Goal: Task Accomplishment & Management: Manage account settings

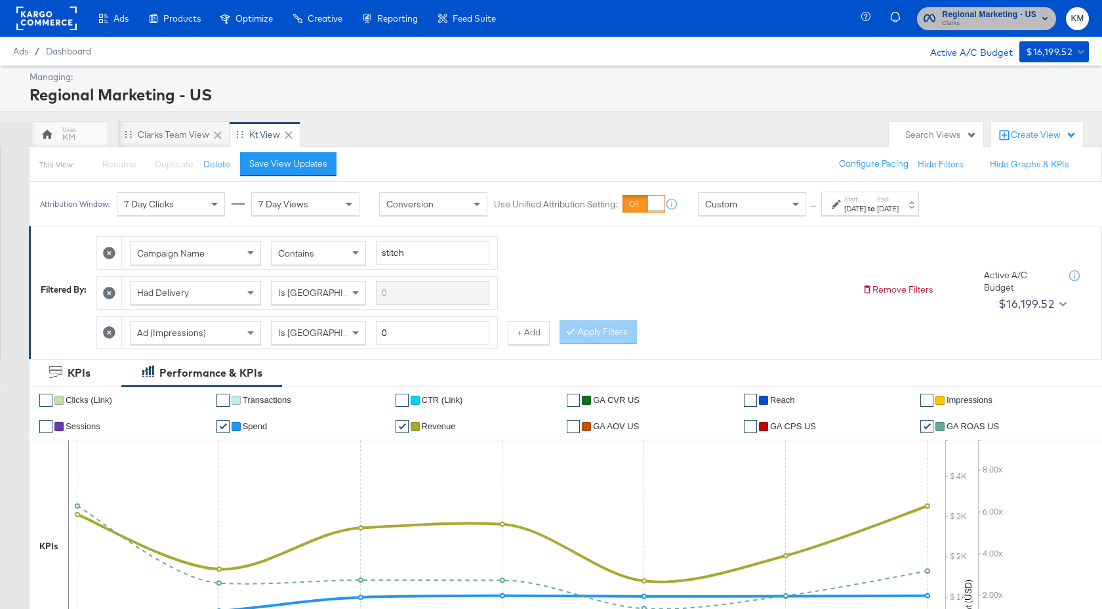
click at [960, 14] on span "Regional Marketing - US" at bounding box center [989, 15] width 94 height 14
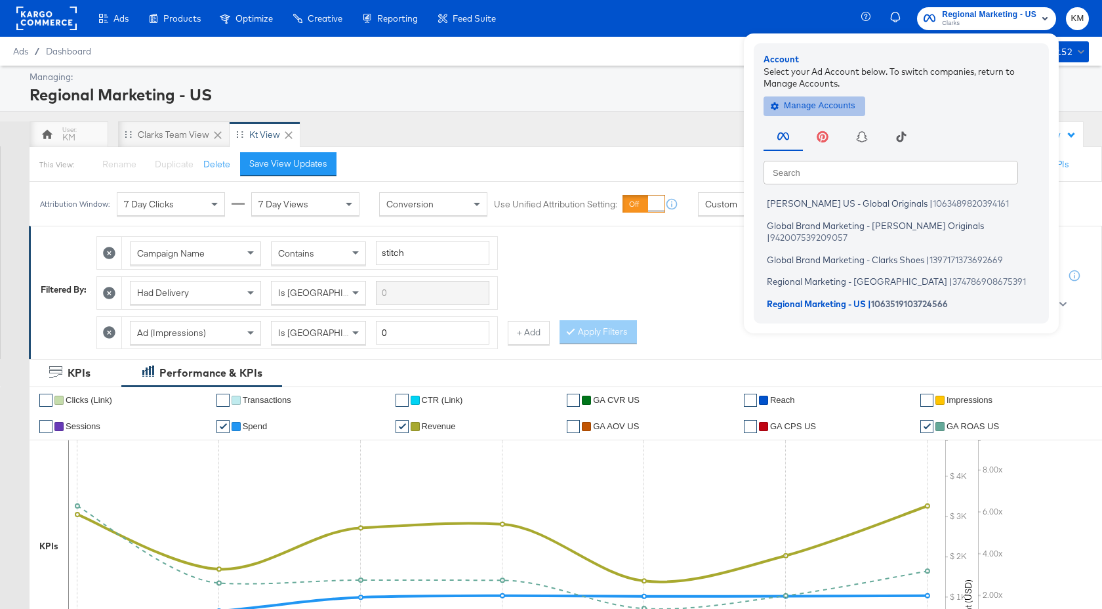
click at [821, 101] on span "Manage Accounts" at bounding box center [814, 105] width 82 height 15
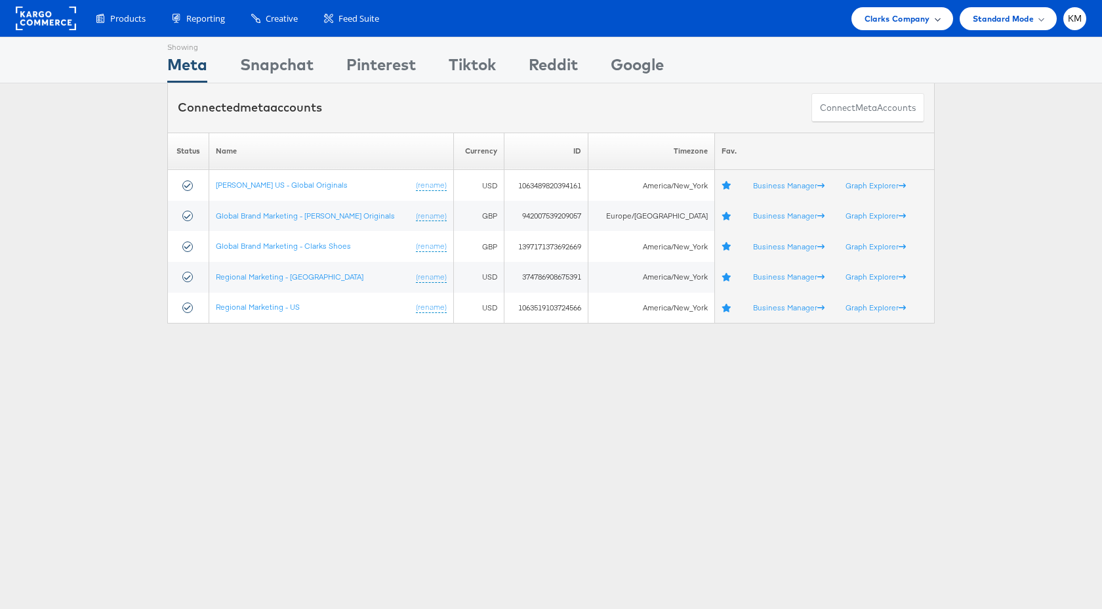
click at [915, 7] on div "Clarks Company" at bounding box center [902, 18] width 102 height 23
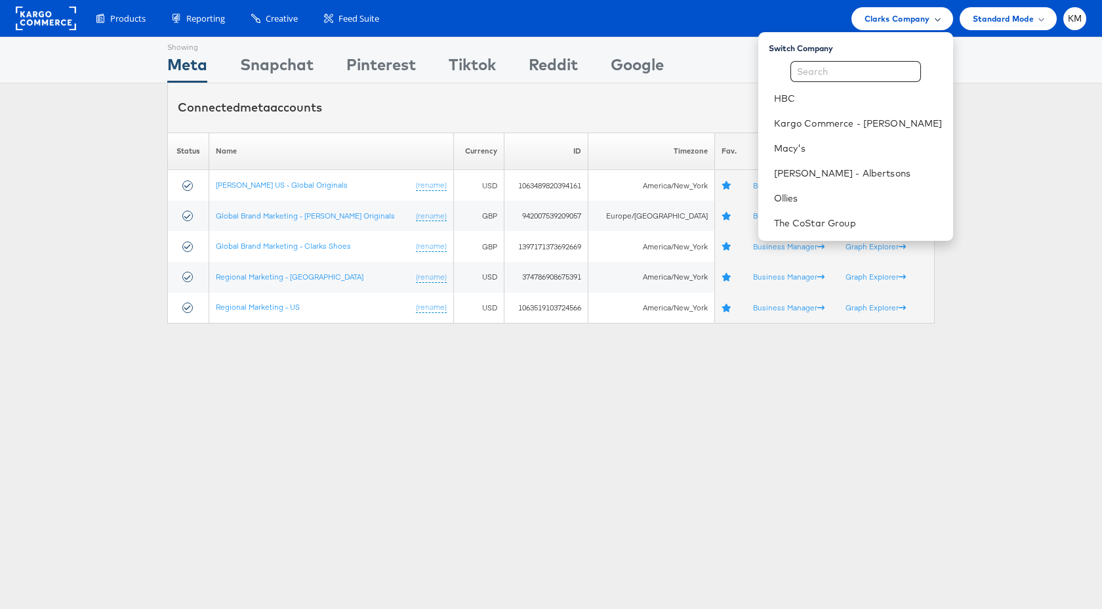
click at [914, 14] on span "Clarks Company" at bounding box center [898, 19] width 66 height 14
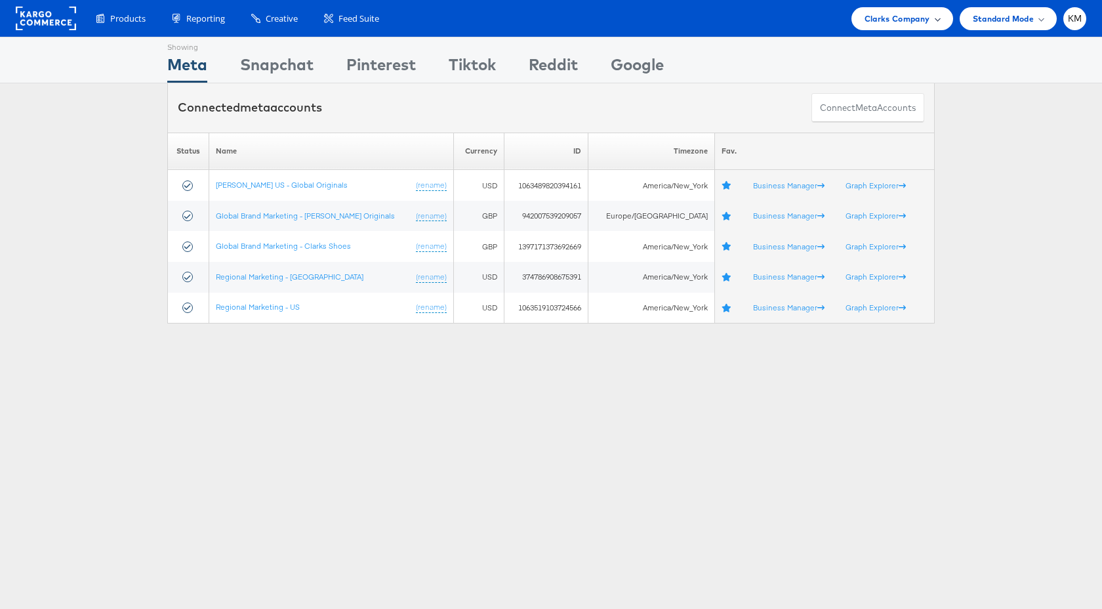
click at [901, 26] on div "Clarks Company" at bounding box center [902, 18] width 102 height 23
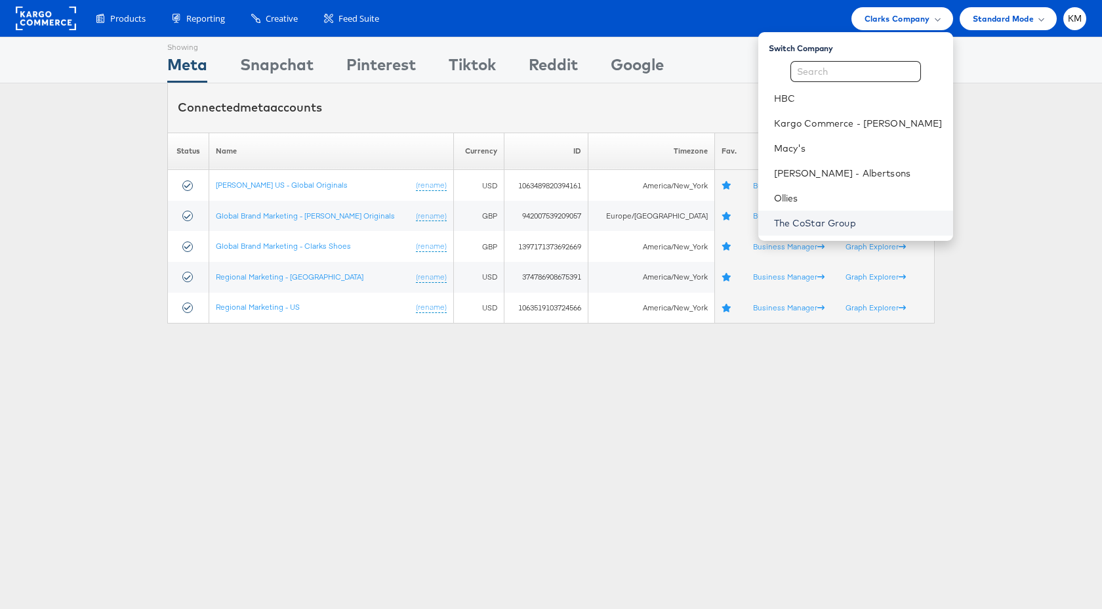
click at [811, 226] on link "The CoStar Group" at bounding box center [858, 222] width 169 height 13
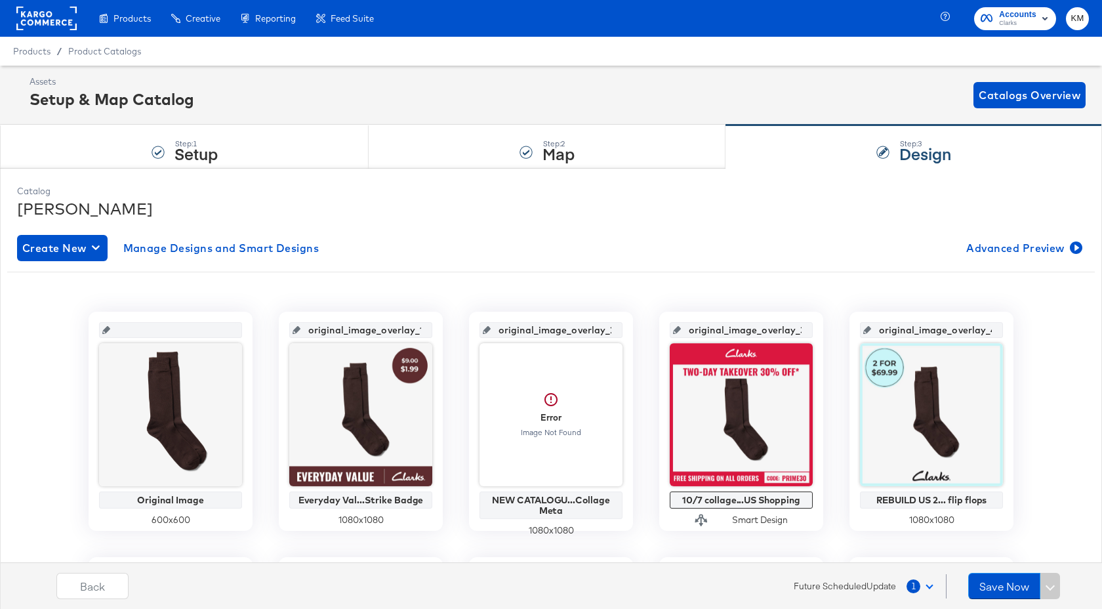
click at [59, 21] on rect at bounding box center [46, 19] width 60 height 24
